Goal: Information Seeking & Learning: Learn about a topic

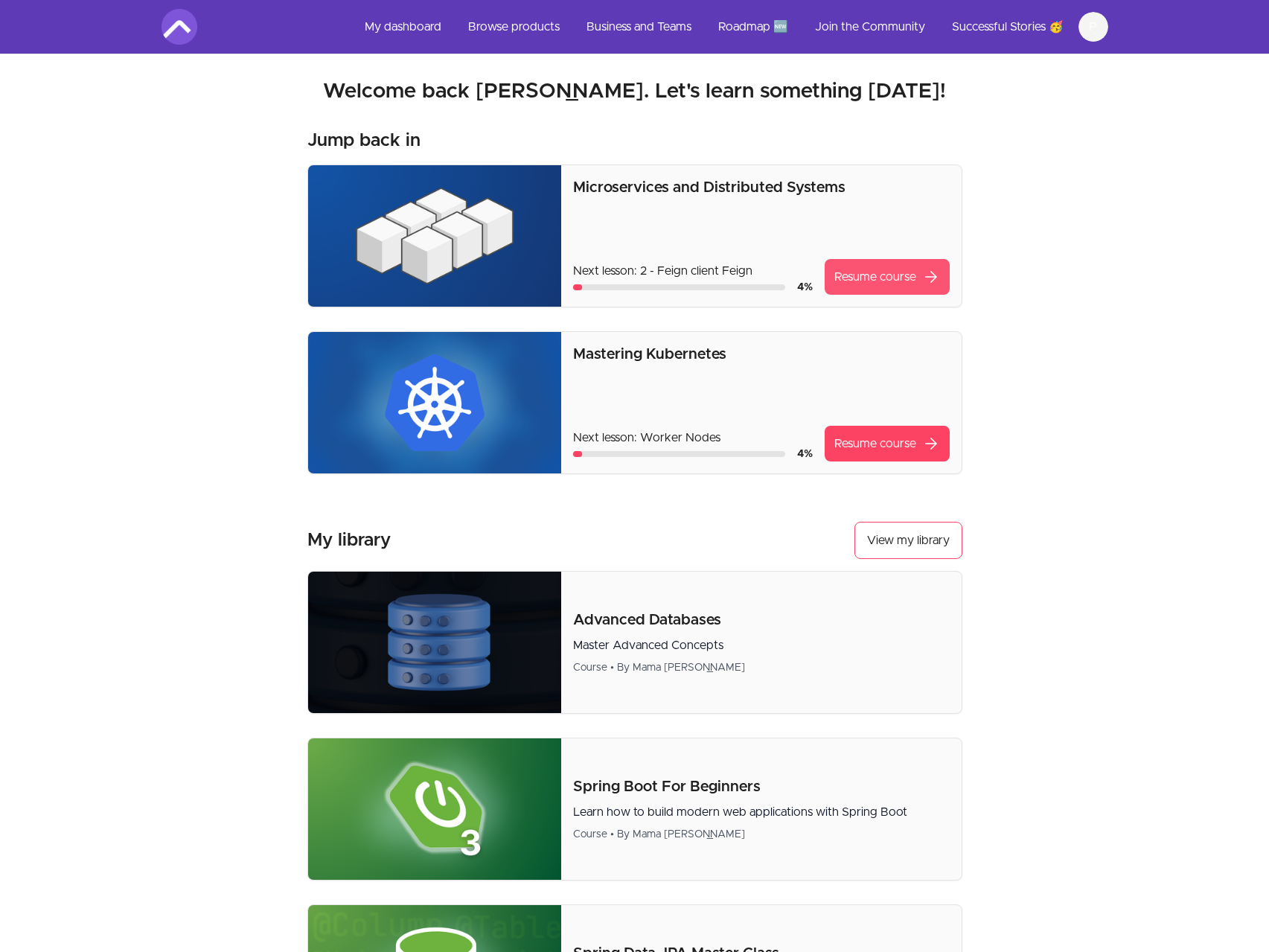
click at [882, 282] on link "Resume course arrow_forward" at bounding box center [888, 277] width 125 height 36
